Goal: Task Accomplishment & Management: Manage account settings

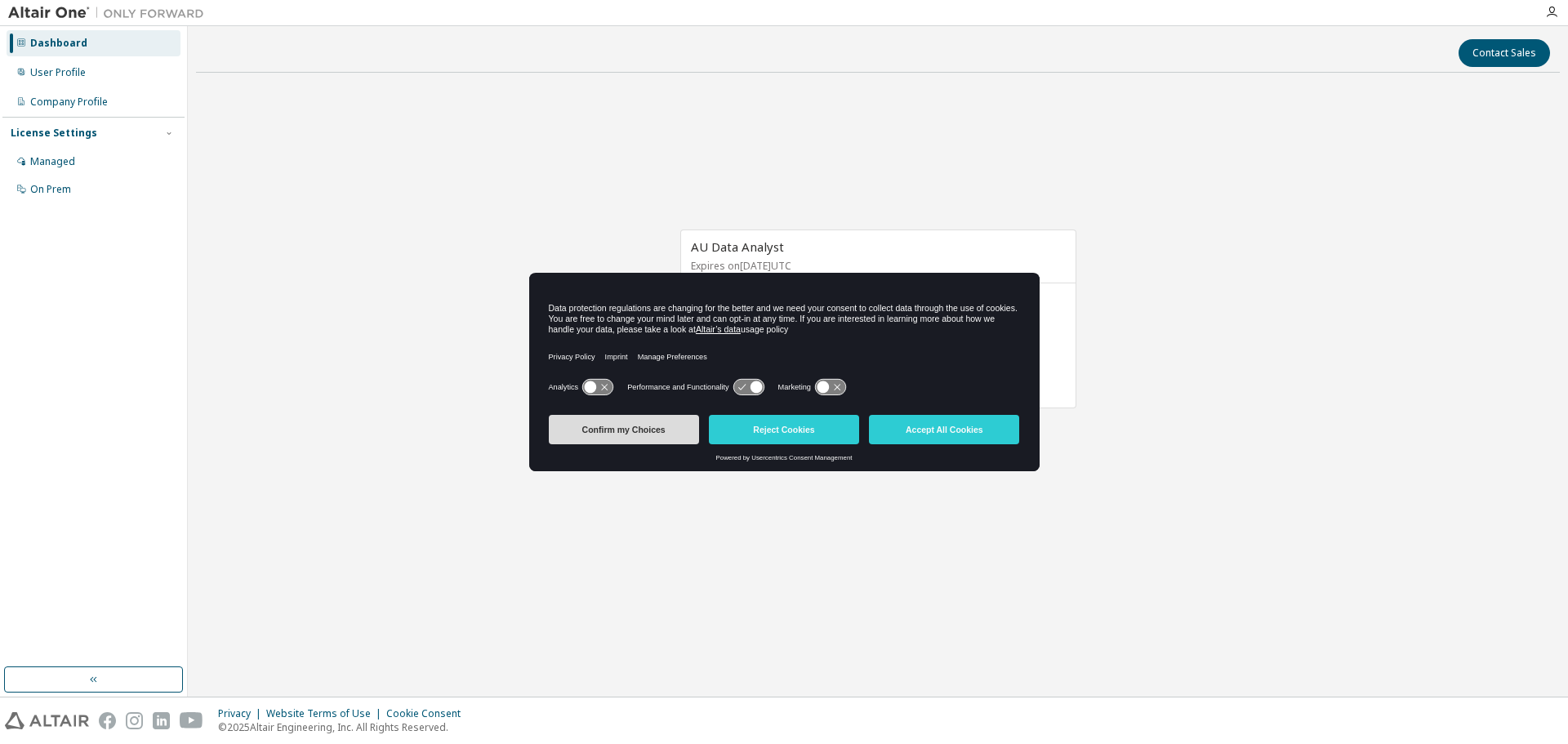
click at [615, 429] on button "Confirm my Choices" at bounding box center [623, 430] width 150 height 29
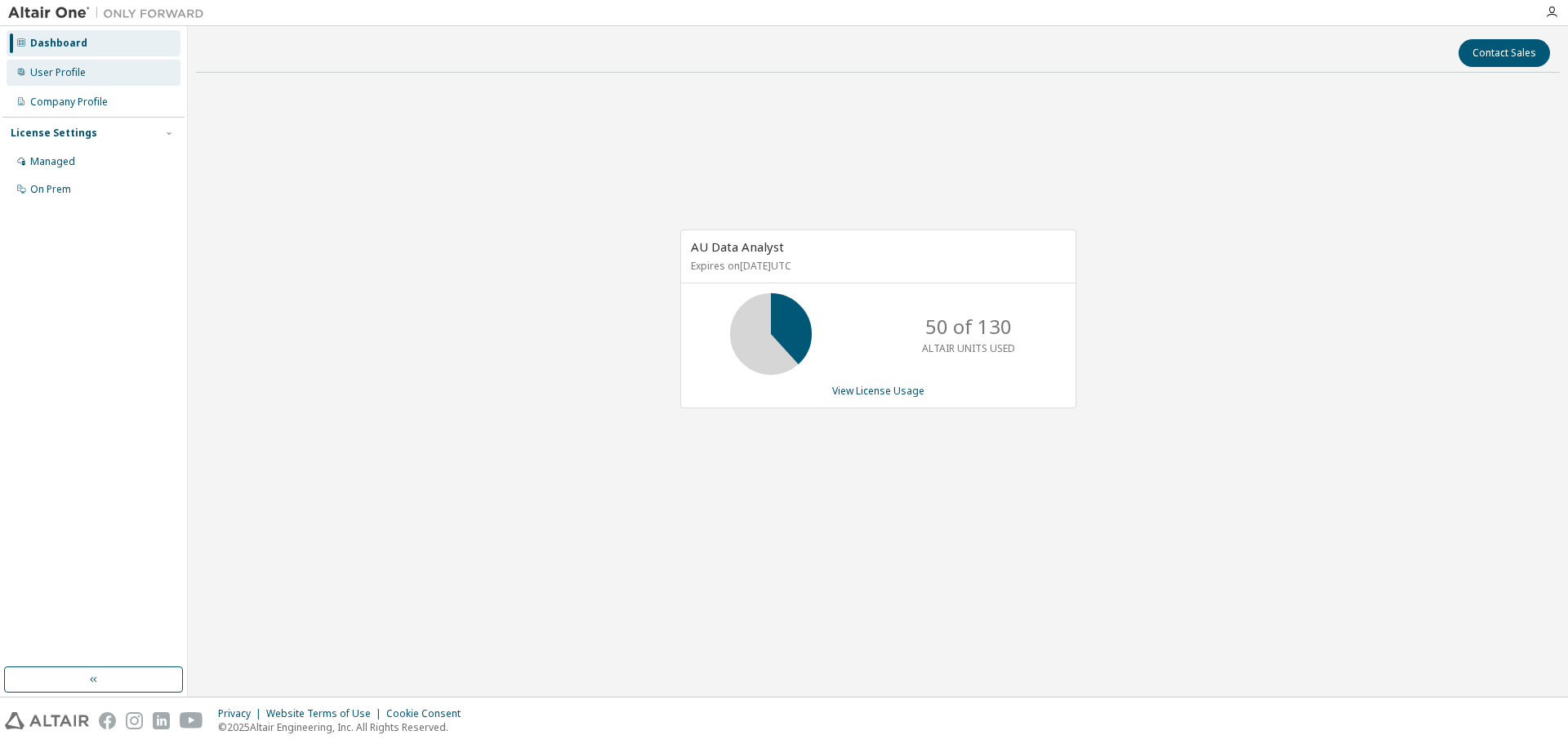
click at [65, 72] on div "User Profile" at bounding box center [58, 72] width 55 height 13
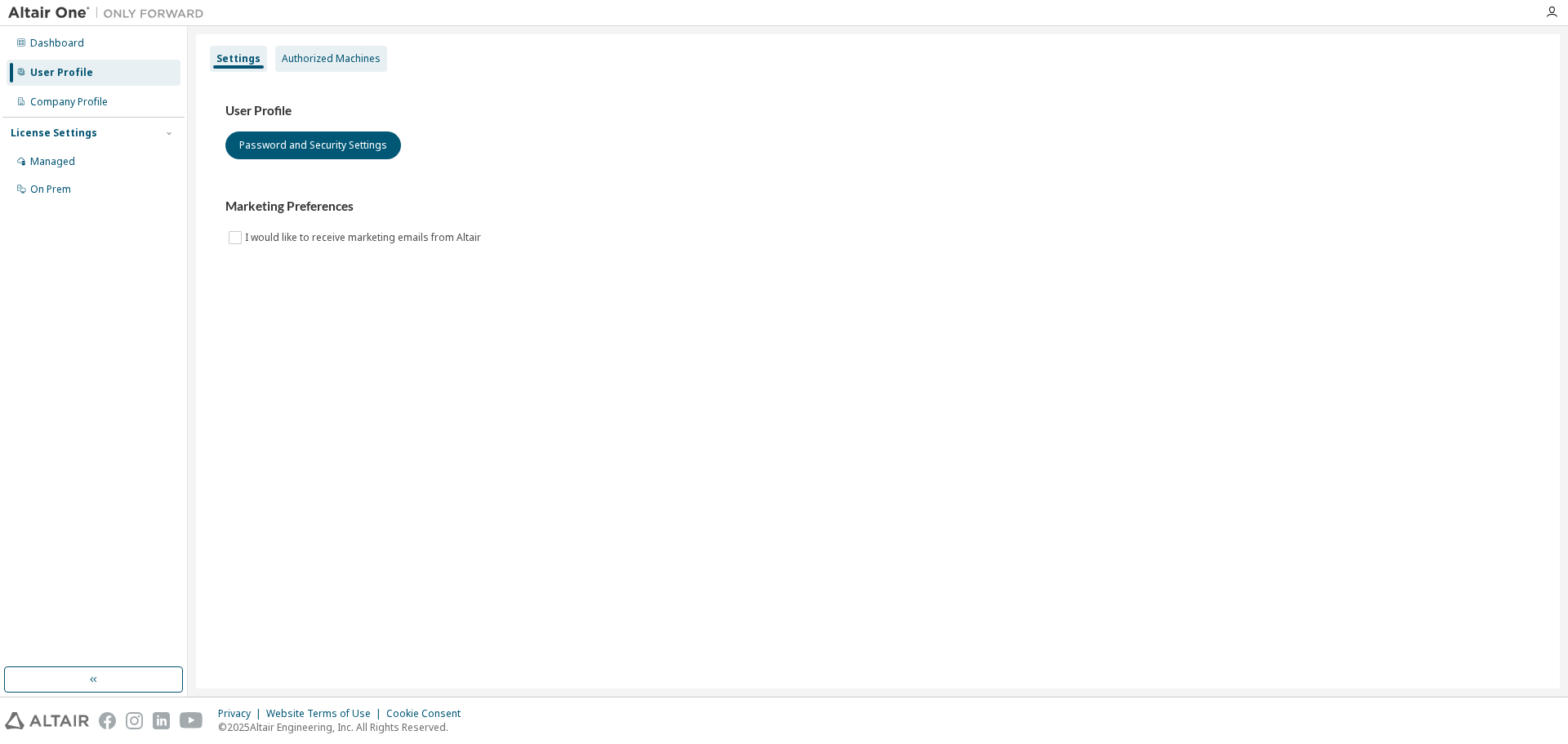
click at [314, 59] on div "Authorized Machines" at bounding box center [331, 58] width 99 height 13
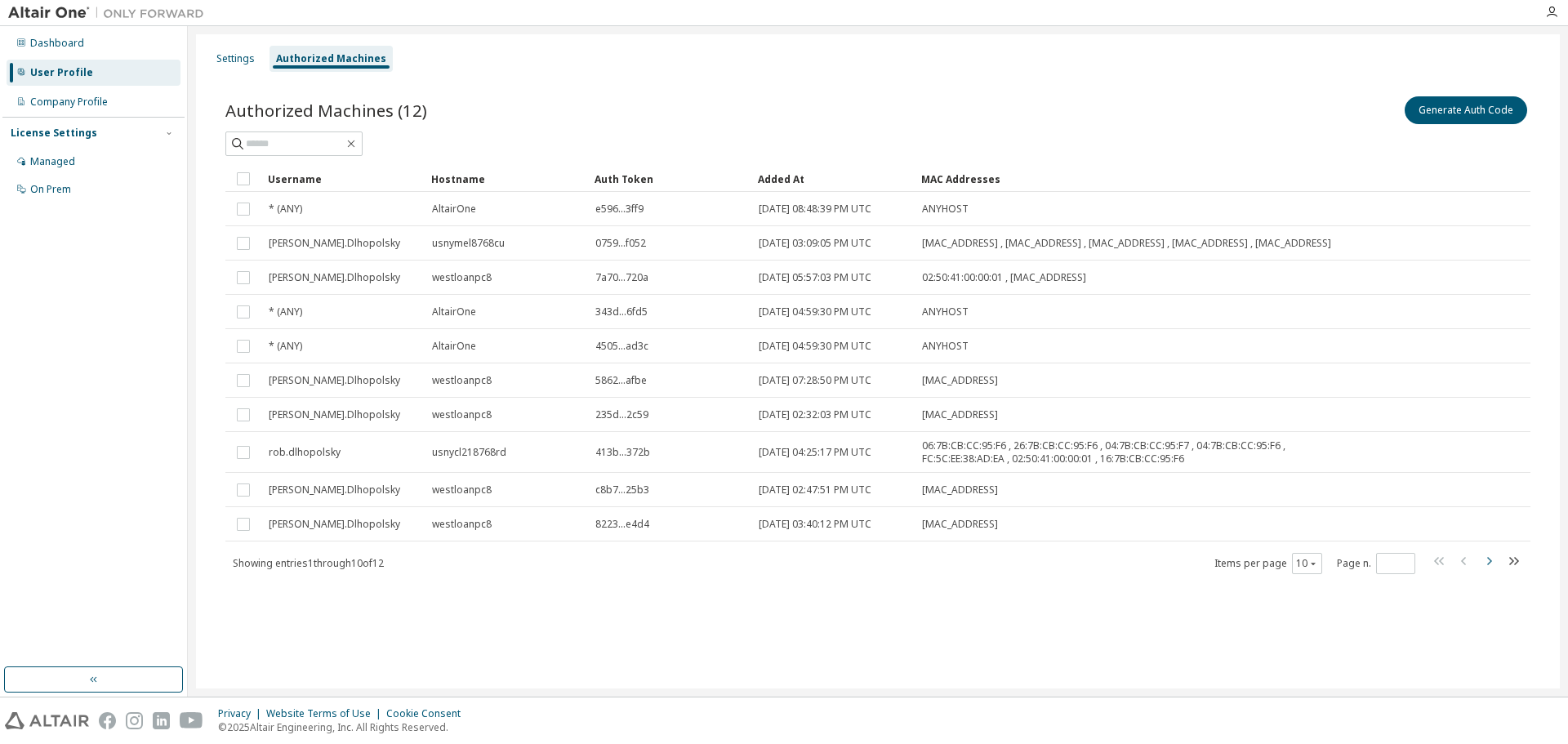
click at [1491, 571] on icon "button" at bounding box center [1488, 561] width 20 height 20
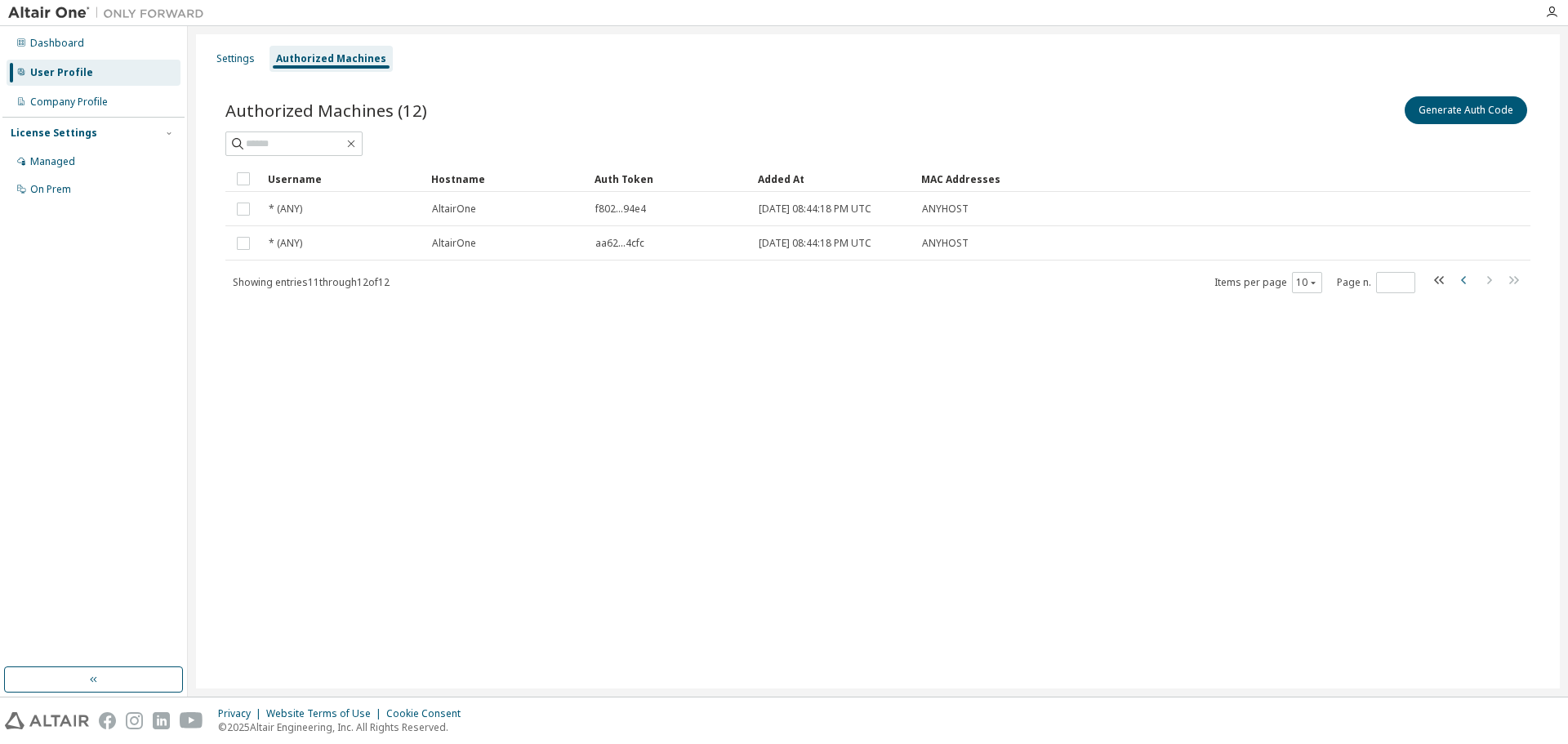
click at [1461, 277] on icon "button" at bounding box center [1464, 280] width 20 height 20
type input "*"
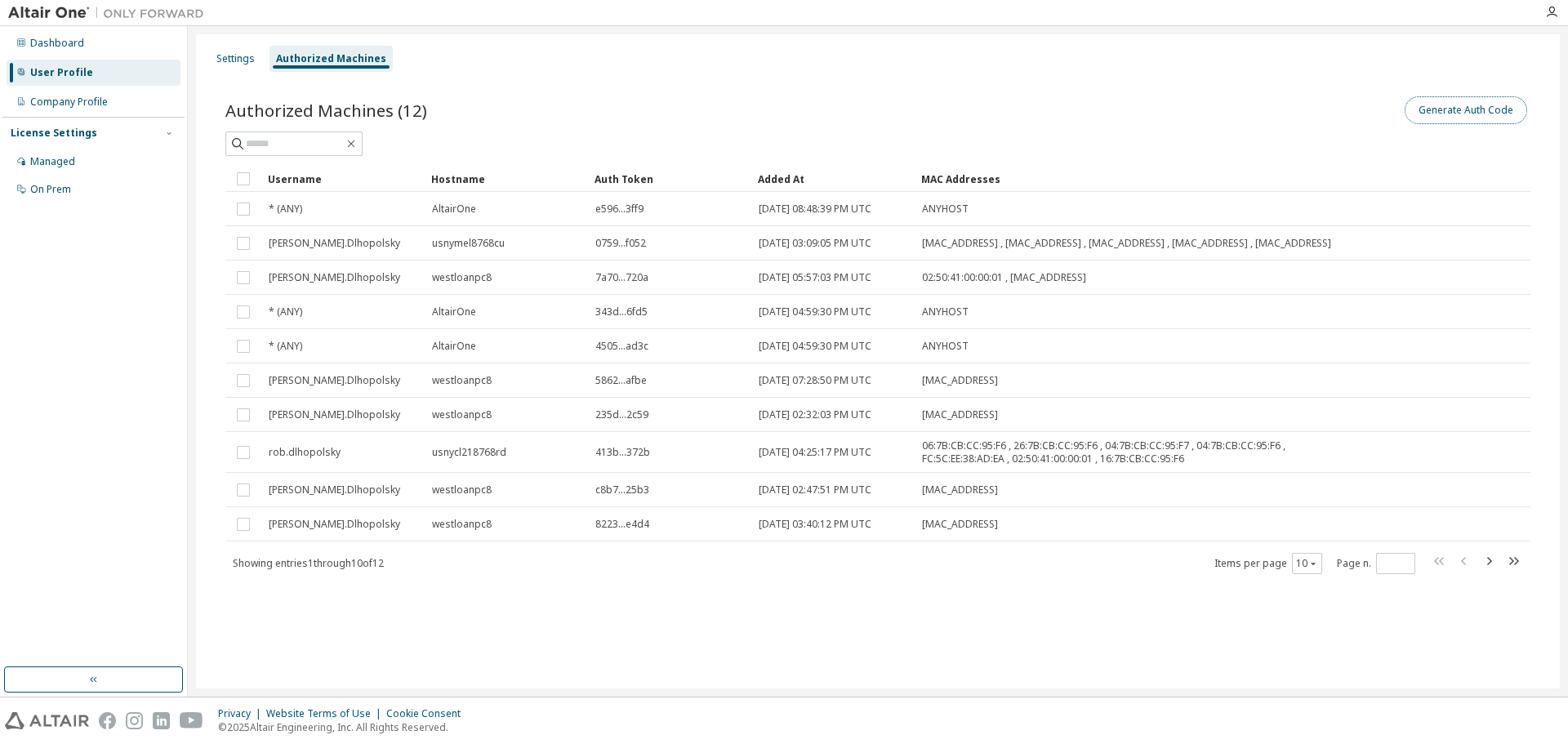
click at [1422, 111] on button "Generate Auth Code" at bounding box center [1465, 110] width 122 height 28
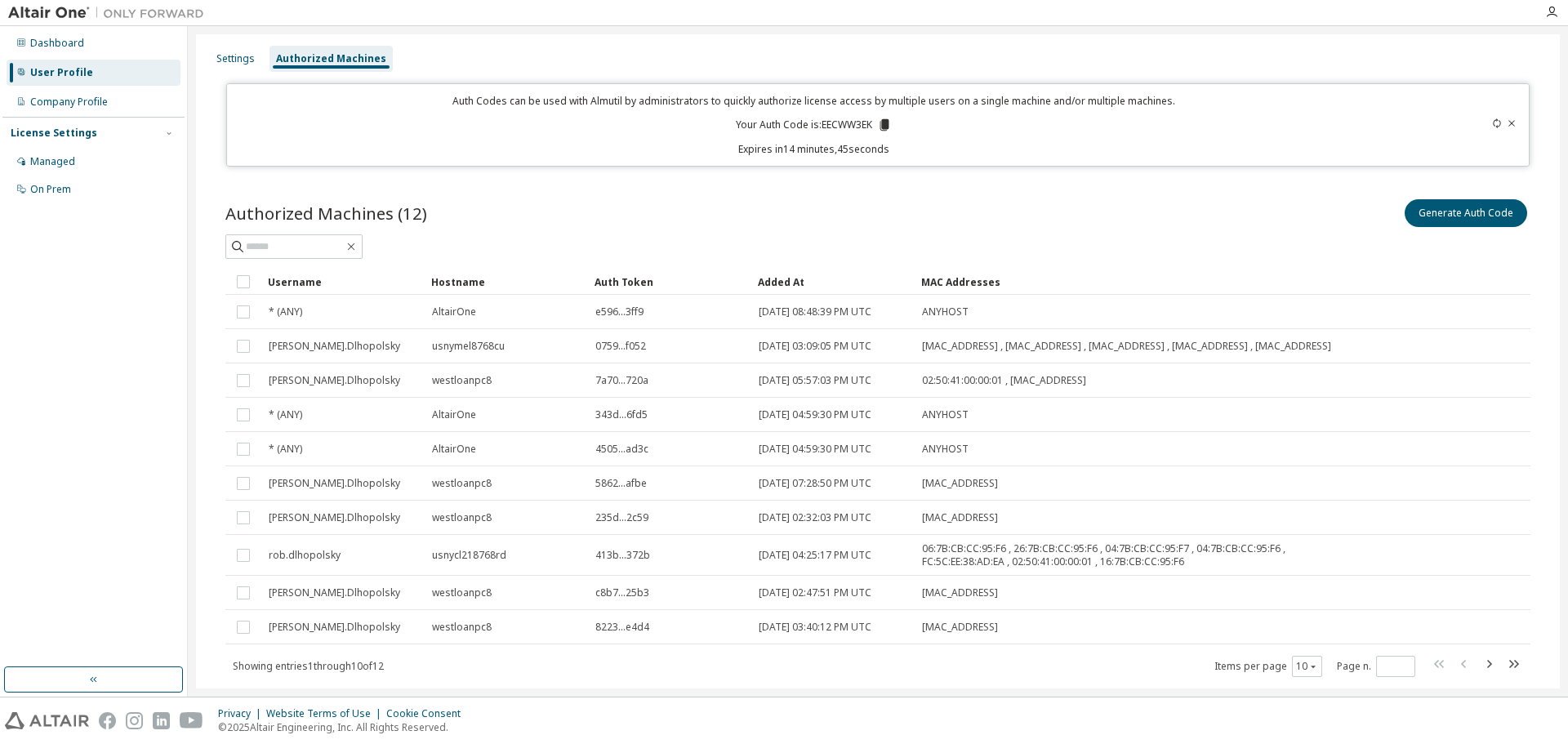
click at [882, 126] on icon at bounding box center [885, 125] width 9 height 11
